Goal: Task Accomplishment & Management: Manage account settings

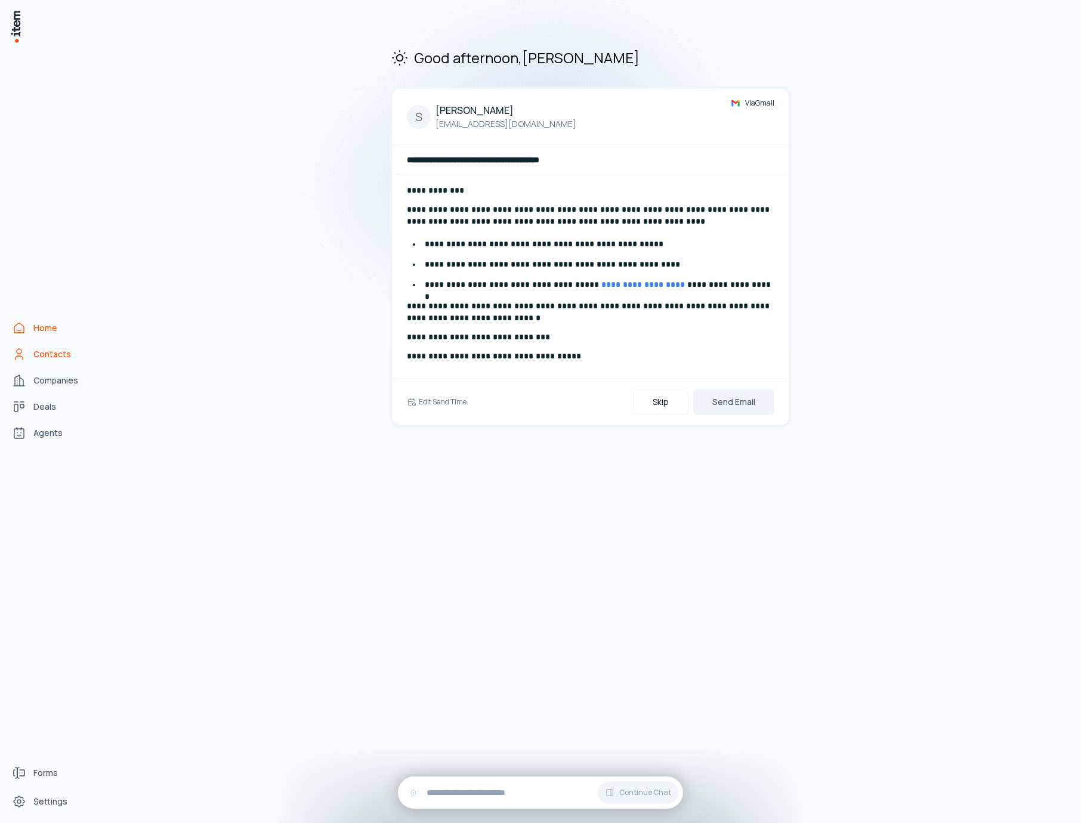
click at [41, 352] on span "Contacts" at bounding box center [52, 354] width 38 height 12
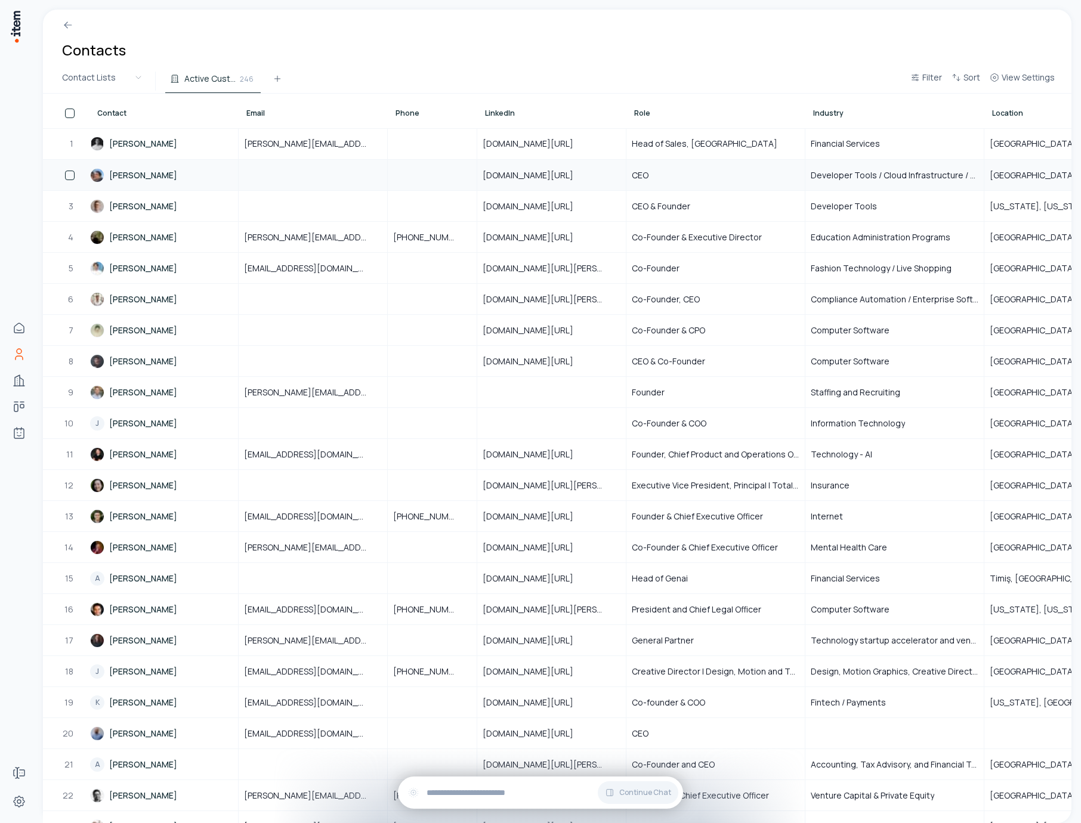
click at [60, 175] on div "2" at bounding box center [66, 176] width 45 height 10
click at [68, 175] on button "button" at bounding box center [70, 176] width 10 height 10
click at [69, 209] on button "button" at bounding box center [70, 207] width 10 height 10
click at [69, 301] on button "button" at bounding box center [70, 300] width 10 height 10
click at [72, 329] on button "button" at bounding box center [70, 331] width 10 height 10
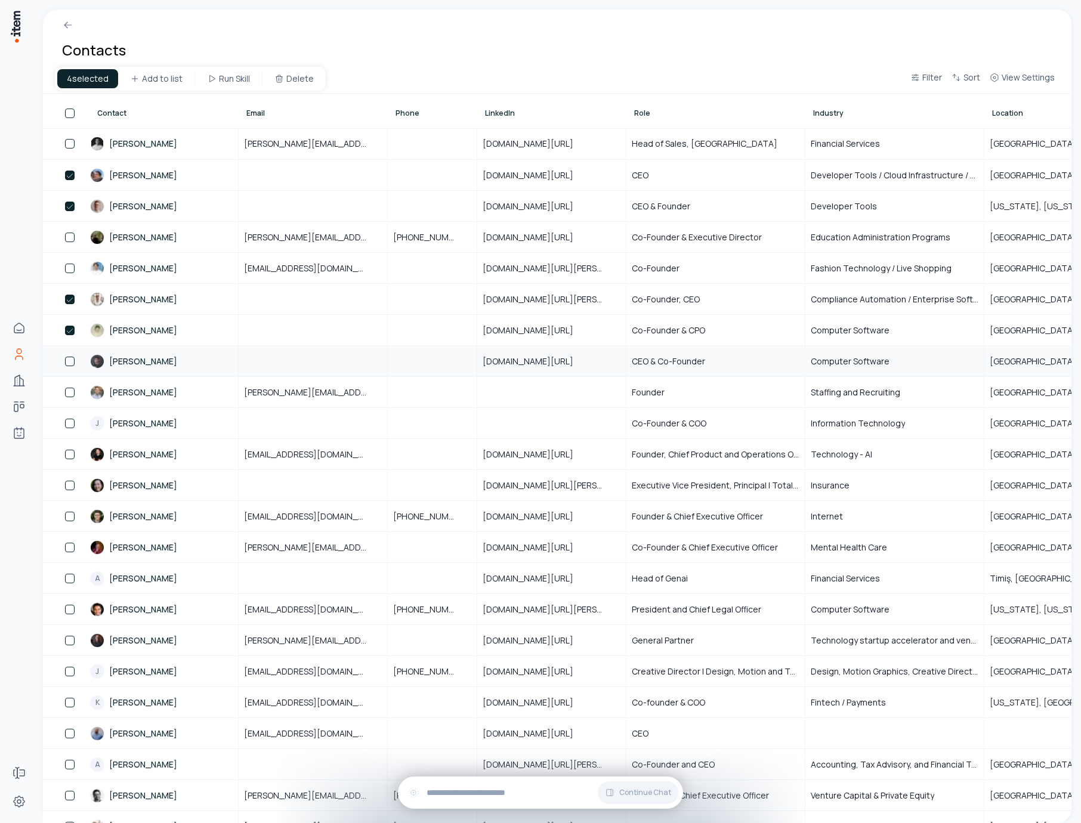
click at [72, 349] on td "8" at bounding box center [66, 360] width 47 height 31
click at [70, 358] on button "button" at bounding box center [70, 362] width 10 height 10
click at [72, 392] on button "button" at bounding box center [70, 393] width 10 height 10
click at [72, 420] on button "button" at bounding box center [70, 424] width 10 height 10
click at [70, 577] on button "button" at bounding box center [70, 579] width 10 height 10
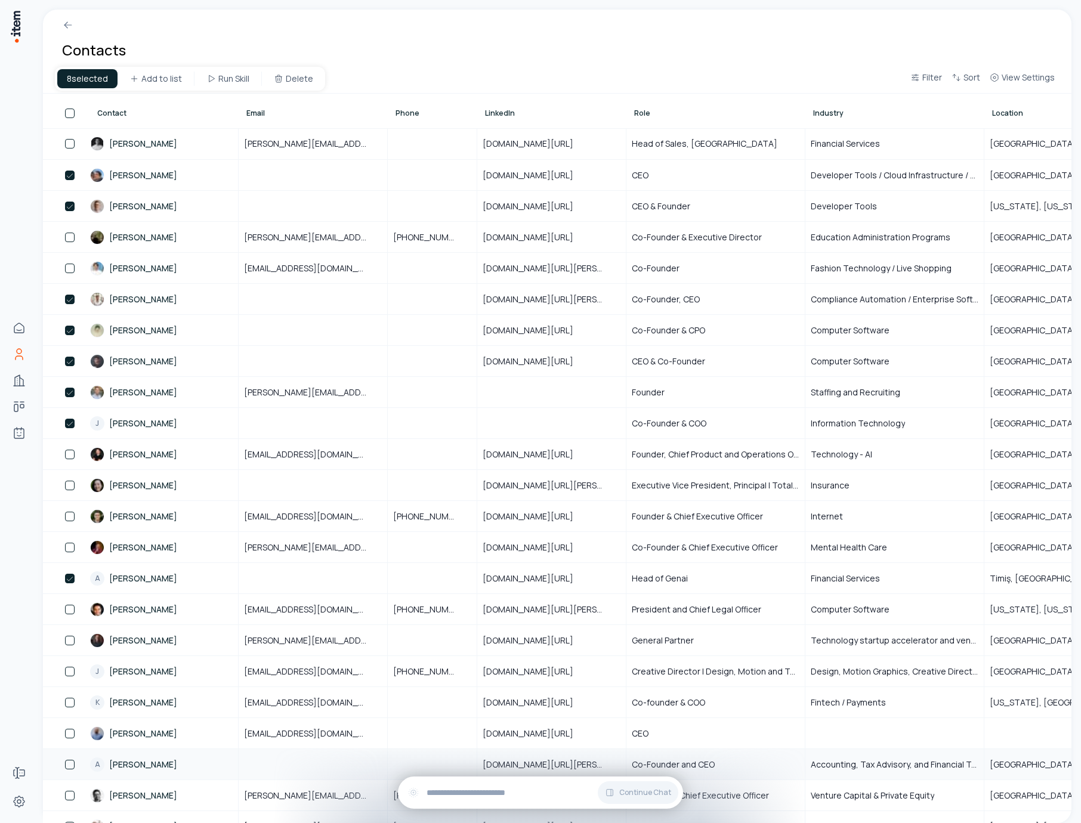
click at [69, 762] on button "button" at bounding box center [70, 765] width 10 height 10
click at [299, 85] on button "Delete" at bounding box center [294, 78] width 58 height 19
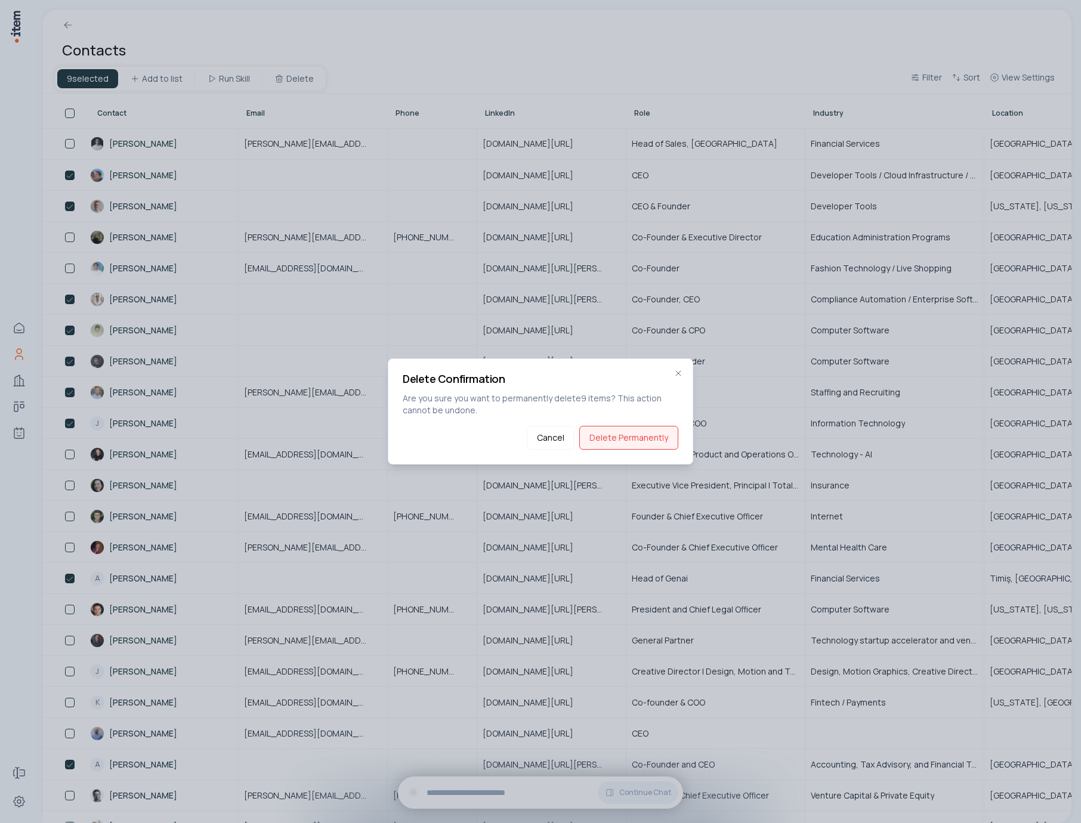
click at [626, 432] on button "Delete Permanently" at bounding box center [628, 438] width 99 height 24
